Goal: Task Accomplishment & Management: Manage account settings

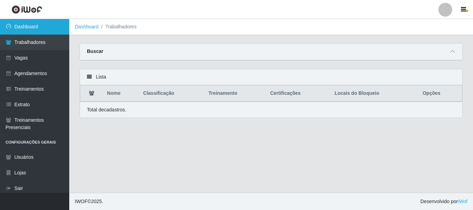
click at [39, 25] on link "Dashboard" at bounding box center [34, 27] width 69 height 16
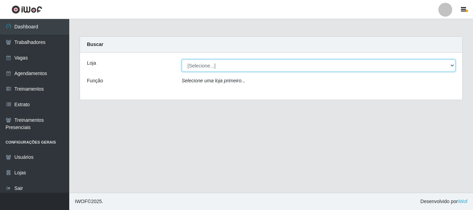
click at [216, 64] on select "[Selecione...] Supermercado [PERSON_NAME]" at bounding box center [319, 66] width 274 height 12
click at [182, 60] on select "[Selecione...] Supermercado [PERSON_NAME]" at bounding box center [319, 66] width 274 height 12
click at [213, 65] on select "[Selecione...] Supermercado [PERSON_NAME]" at bounding box center [319, 66] width 274 height 12
select select "512"
click at [182, 60] on select "[Selecione...] Supermercado [PERSON_NAME]" at bounding box center [319, 66] width 274 height 12
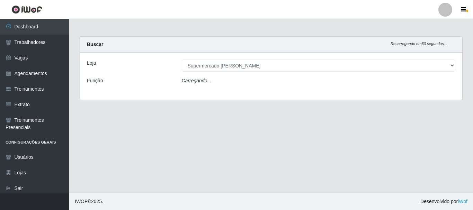
click at [212, 79] on div "Carregando..." at bounding box center [319, 82] width 284 height 10
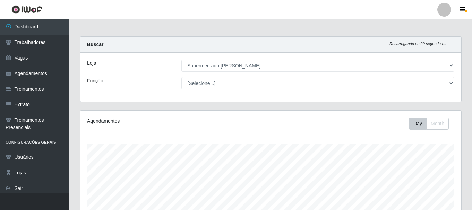
scroll to position [144, 381]
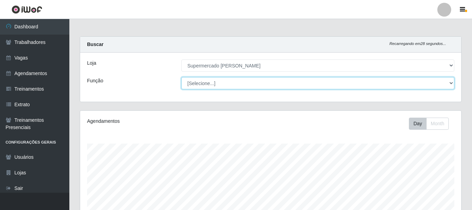
click at [208, 81] on select "[Selecione...] Embalador Embalador + Embalador ++" at bounding box center [317, 83] width 273 height 12
select select "1"
click at [181, 77] on select "[Selecione...] Embalador Embalador + Embalador ++" at bounding box center [317, 83] width 273 height 12
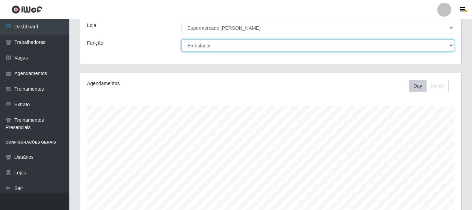
scroll to position [126, 0]
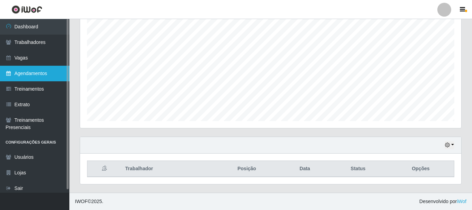
click at [30, 74] on link "Agendamentos" at bounding box center [34, 74] width 69 height 16
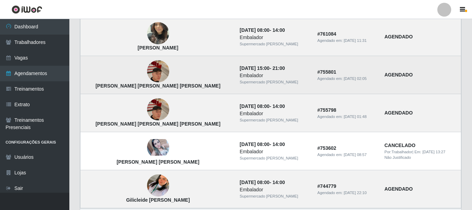
scroll to position [513, 0]
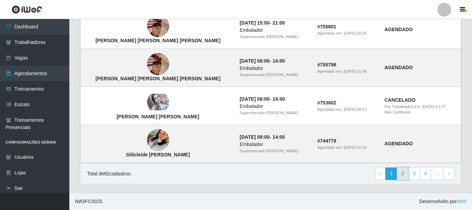
click at [401, 172] on link "2" at bounding box center [402, 174] width 12 height 12
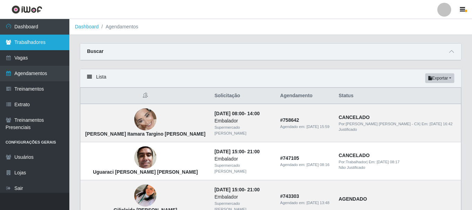
click at [36, 40] on link "Trabalhadores" at bounding box center [34, 43] width 69 height 16
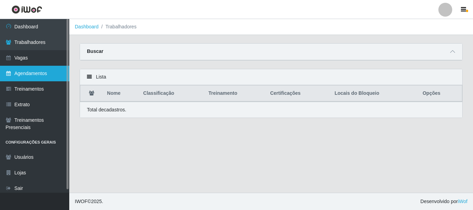
click at [34, 73] on link "Agendamentos" at bounding box center [34, 74] width 69 height 16
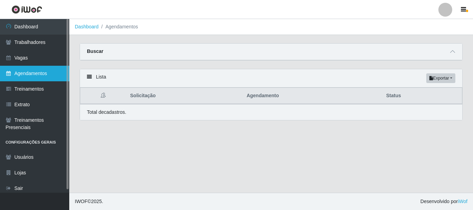
click at [51, 68] on link "Agendamentos" at bounding box center [34, 74] width 69 height 16
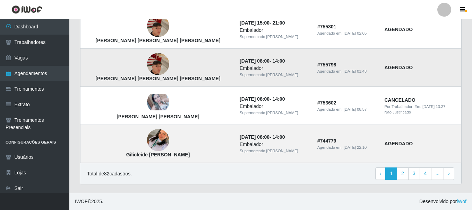
scroll to position [513, 0]
click at [402, 172] on link "2" at bounding box center [402, 174] width 12 height 12
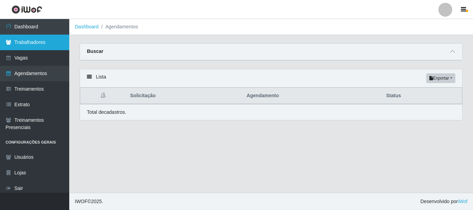
click at [60, 39] on link "Trabalhadores" at bounding box center [34, 43] width 69 height 16
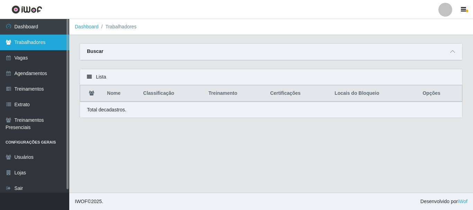
click at [60, 39] on link "Trabalhadores" at bounding box center [34, 43] width 69 height 16
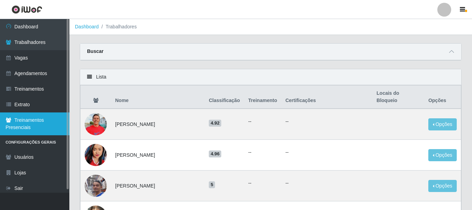
click at [21, 121] on link "Treinamentos Presenciais" at bounding box center [34, 124] width 69 height 23
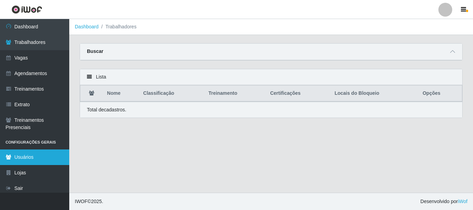
click at [28, 157] on link "Usuários" at bounding box center [34, 158] width 69 height 16
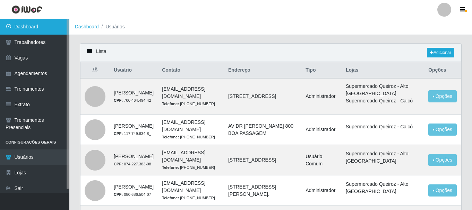
click at [24, 23] on link "Dashboard" at bounding box center [34, 27] width 69 height 16
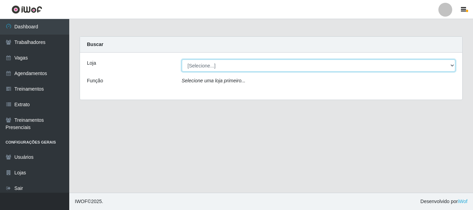
click at [206, 64] on select "[Selecione...] Supermercado [PERSON_NAME]" at bounding box center [319, 66] width 274 height 12
select select "512"
click at [182, 60] on select "[Selecione...] Supermercado [PERSON_NAME]" at bounding box center [319, 66] width 274 height 12
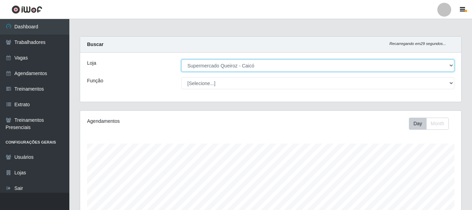
scroll to position [144, 381]
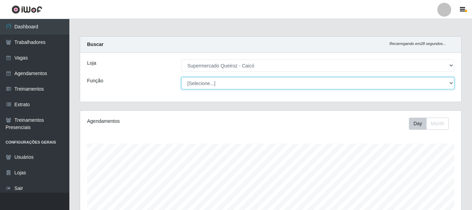
click at [204, 83] on select "[Selecione...] Embalador Embalador + Embalador ++" at bounding box center [317, 83] width 273 height 12
select select "1"
click at [181, 77] on select "[Selecione...] Embalador Embalador + Embalador ++" at bounding box center [317, 83] width 273 height 12
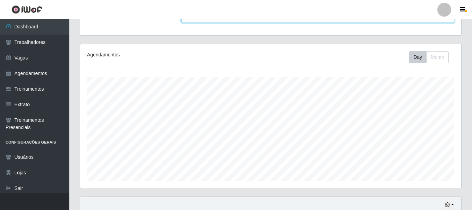
scroll to position [0, 0]
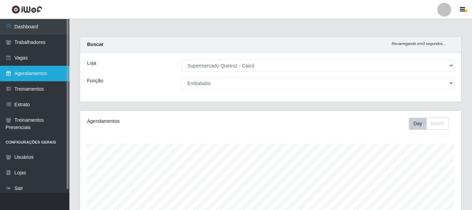
click at [38, 75] on link "Agendamentos" at bounding box center [34, 74] width 69 height 16
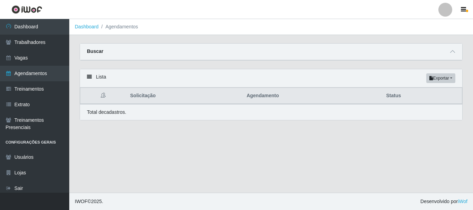
click at [91, 78] on icon at bounding box center [89, 76] width 5 height 5
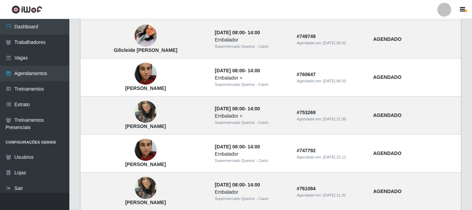
scroll to position [305, 0]
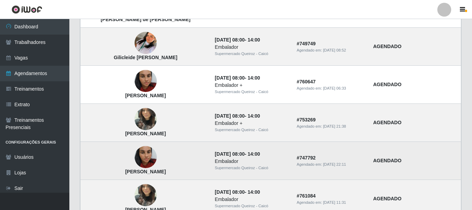
click at [138, 157] on img at bounding box center [145, 157] width 22 height 39
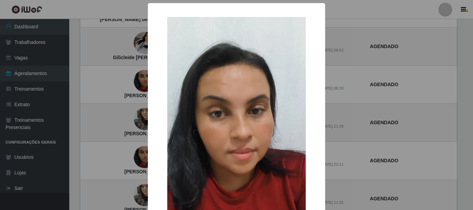
click at [138, 157] on div "× Jeisiane Meires Silva Souza OK Cancel" at bounding box center [236, 105] width 473 height 210
